Goal: Task Accomplishment & Management: Manage account settings

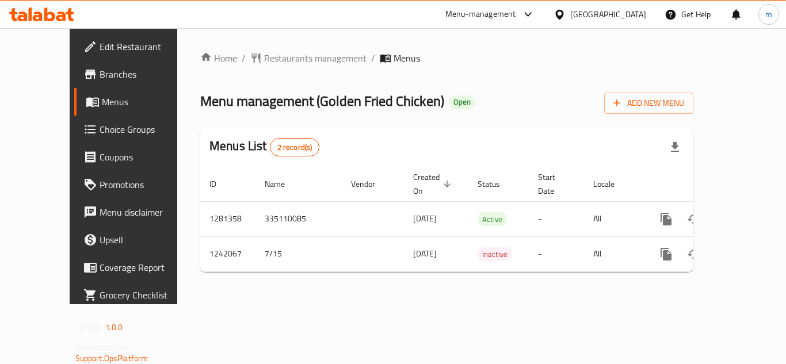
click at [100, 131] on span "Choice Groups" at bounding box center [146, 130] width 92 height 14
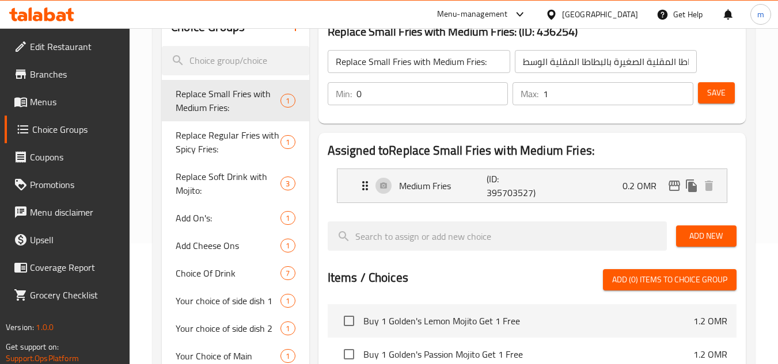
scroll to position [96, 0]
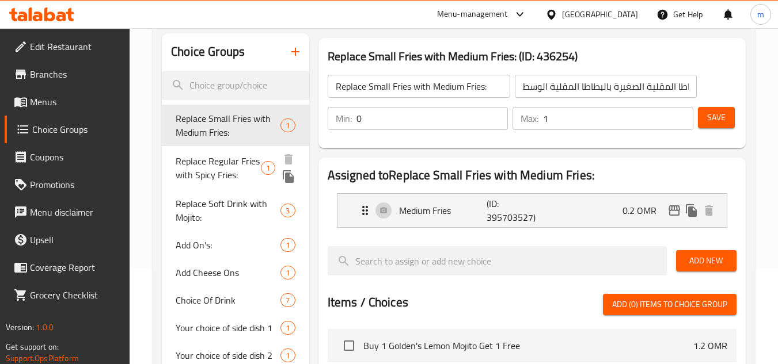
click at [213, 177] on span "Replace Regular Fries with Spicy Fries:" at bounding box center [218, 168] width 85 height 28
type input "Replace Regular Fries with Spicy Fries:"
type input "استبدال البطاطس المقلية العادية بالبطاطس المقلية الحارة:"
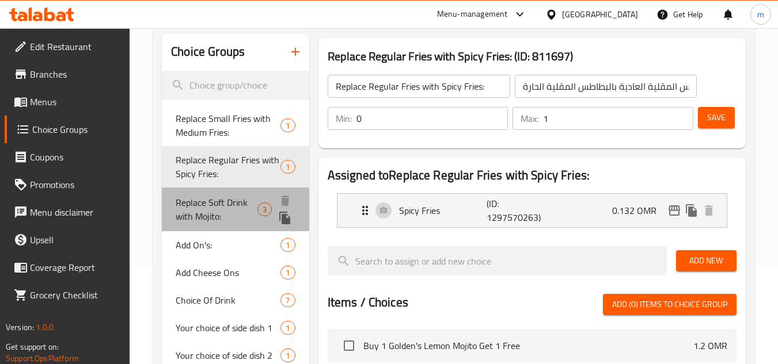
click at [206, 200] on span "Replace Soft Drink with Mojito:" at bounding box center [216, 210] width 81 height 28
type input "Replace Soft Drink with Mojito:"
type input "استبدال المشروبات الغازية بالموهيتو:"
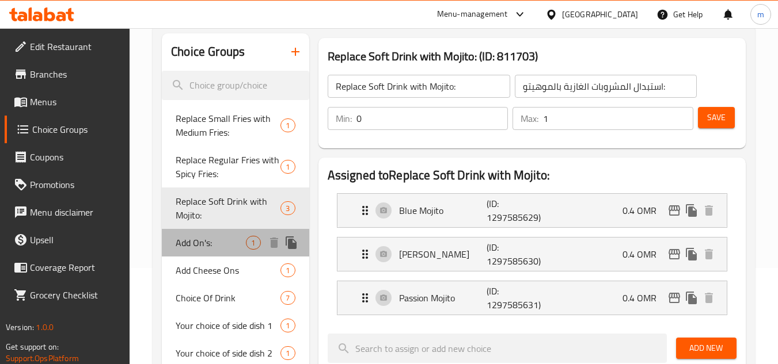
click at [202, 244] on span "Add On's:" at bounding box center [211, 243] width 70 height 14
type input "Add On's:"
type input "الإضافات:"
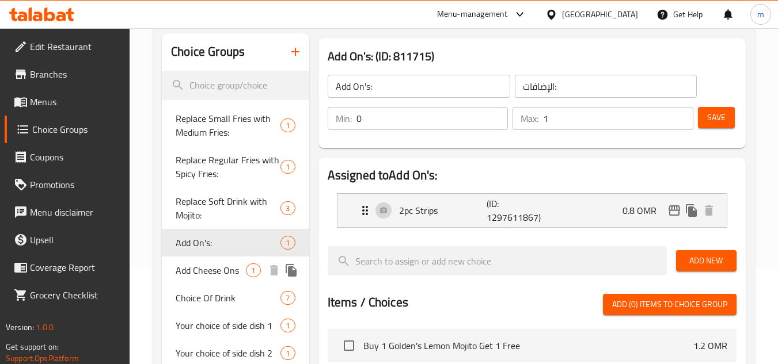
click at [204, 267] on span "Add Cheese Ons" at bounding box center [211, 271] width 70 height 14
type input "Add Cheese Ons"
type input "جبن إضافات"
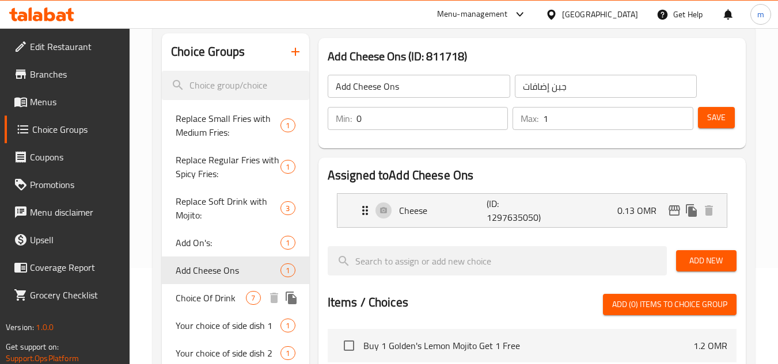
click at [204, 295] on span "Choice Of Drink" at bounding box center [211, 298] width 70 height 14
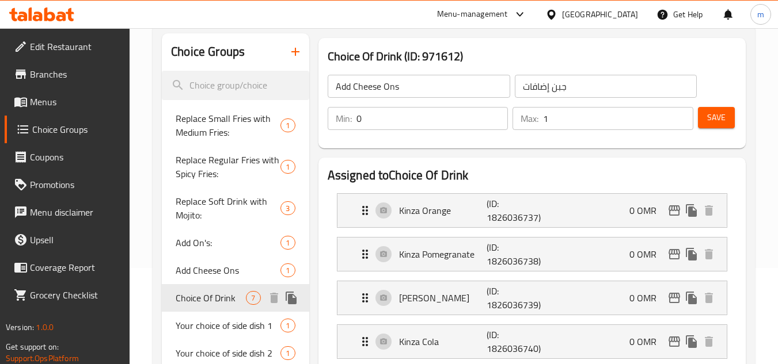
type input "Choice Of Drink"
type input "اختيار من مشروب"
type input "1"
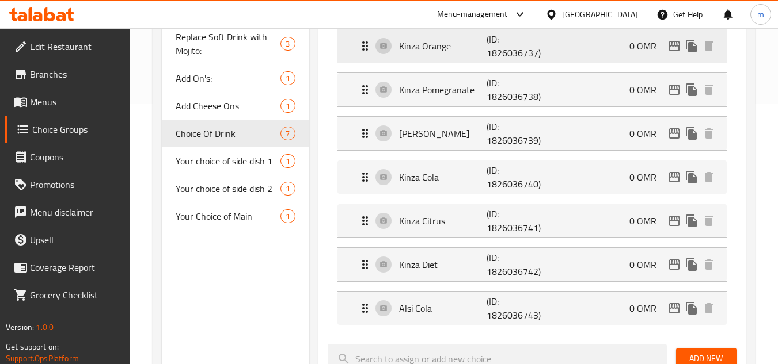
scroll to position [288, 0]
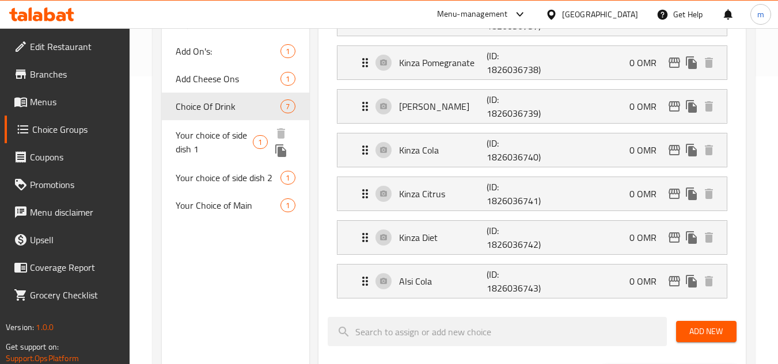
click at [217, 139] on span "Your choice of side dish 1" at bounding box center [214, 142] width 77 height 28
type input "Your choice of side dish 1"
type input "1اختيارك من الطبق الجانبي"
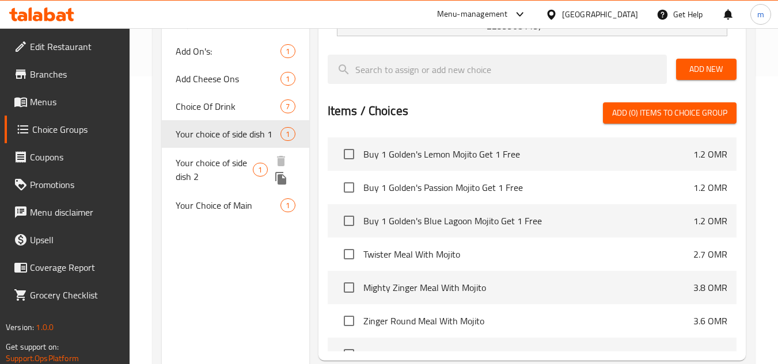
click at [235, 166] on span "Your choice of side dish 2" at bounding box center [214, 170] width 77 height 28
type input "Your choice of side dish 2"
type input "اختيارك من الطبق الجانبي 2"
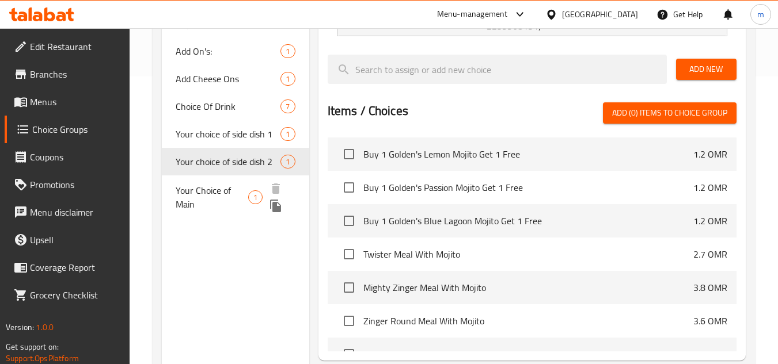
click at [229, 200] on span "Your Choice of Main" at bounding box center [212, 198] width 73 height 28
type input "Your Choice of Main"
type input "اختيارك من الطبق الرئيسي"
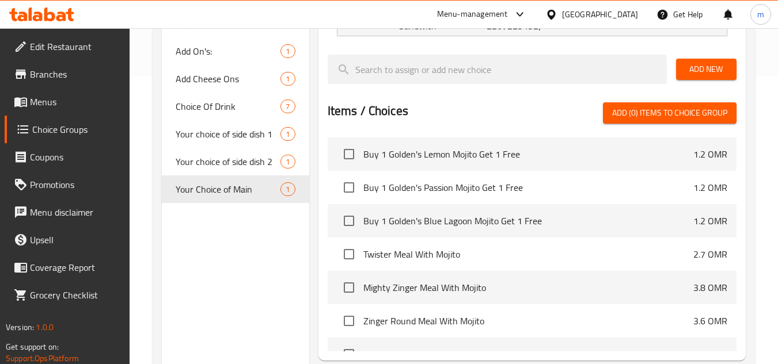
scroll to position [96, 0]
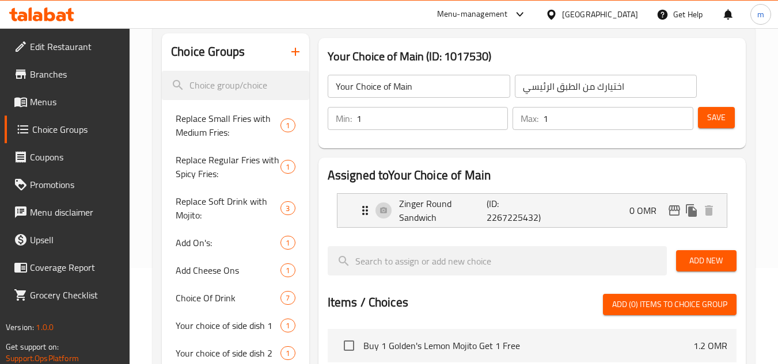
click at [617, 9] on div "[GEOGRAPHIC_DATA]" at bounding box center [600, 14] width 76 height 13
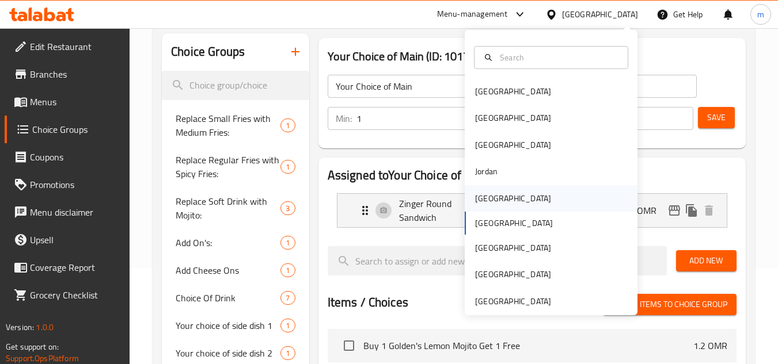
click at [476, 198] on div "[GEOGRAPHIC_DATA]" at bounding box center [513, 198] width 76 height 13
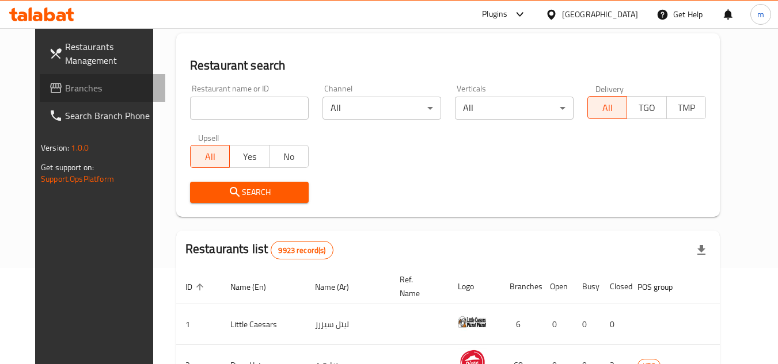
click at [65, 94] on span "Branches" at bounding box center [110, 88] width 91 height 14
